Goal: Task Accomplishment & Management: Manage account settings

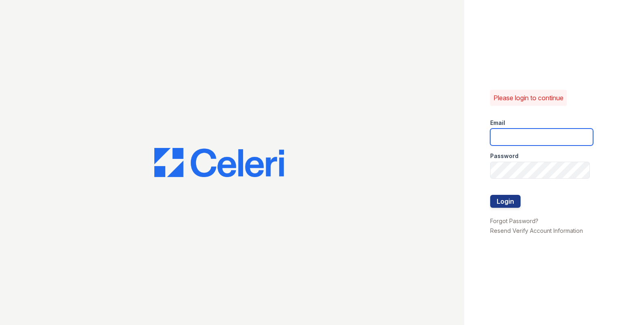
click at [510, 141] on input "email" at bounding box center [541, 137] width 103 height 17
type input "ashberry@mmgmgt.com"
click at [484, 157] on div "Please login to continue Email ashberry@mmgmgt.com Password Login Forgot Passwo…" at bounding box center [541, 162] width 155 height 325
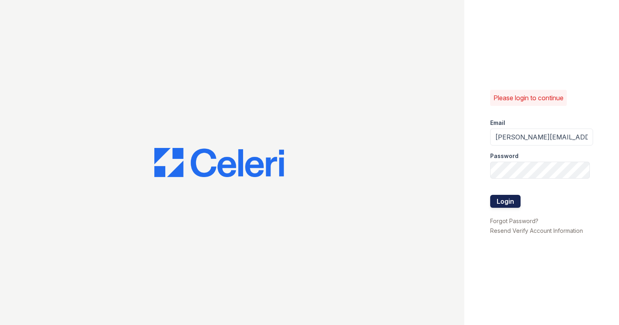
click at [506, 199] on button "Login" at bounding box center [505, 201] width 30 height 13
